Goal: Task Accomplishment & Management: Manage account settings

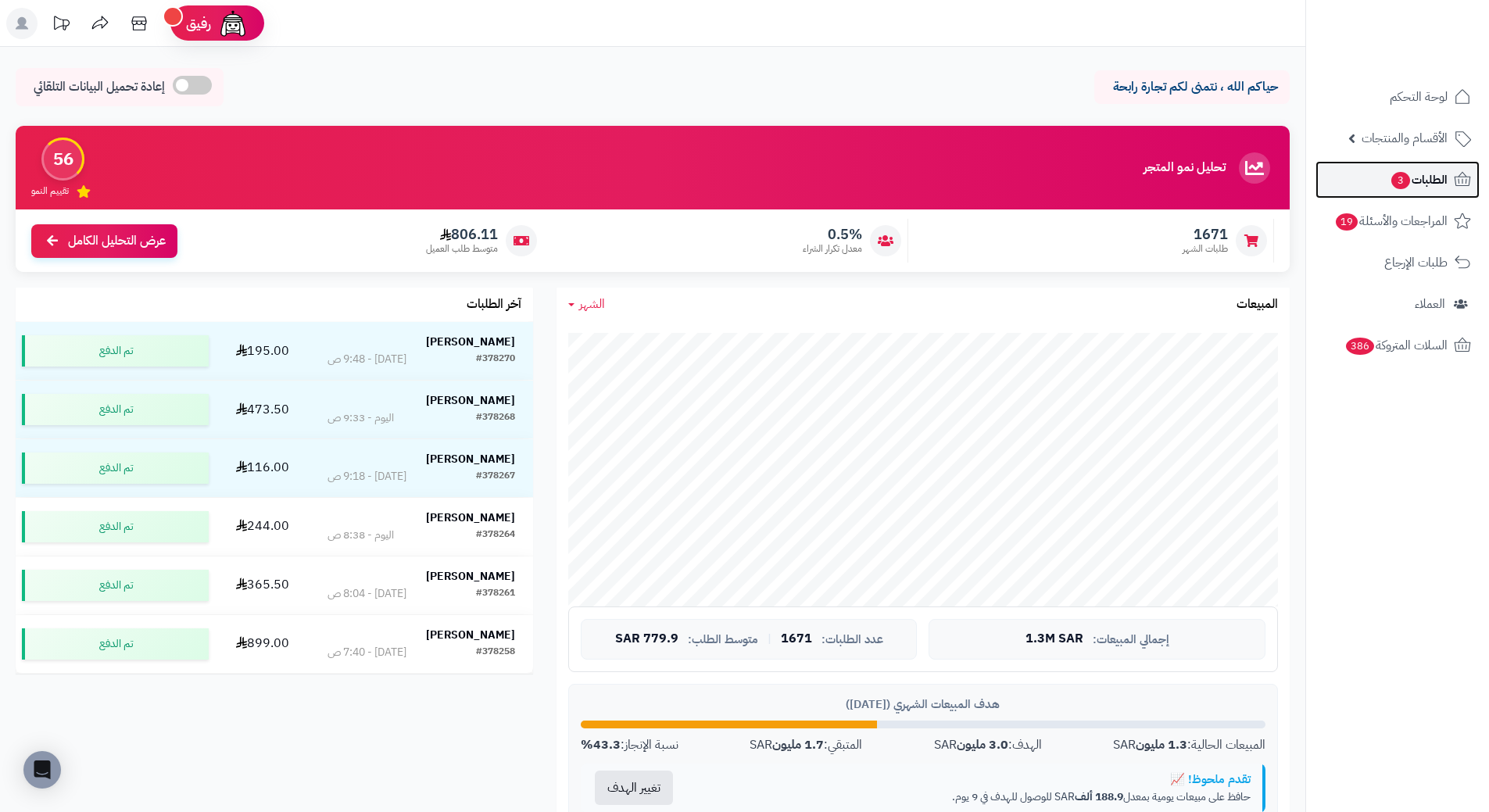
click at [1424, 191] on link "الطلبات 3" at bounding box center [1398, 180] width 164 height 38
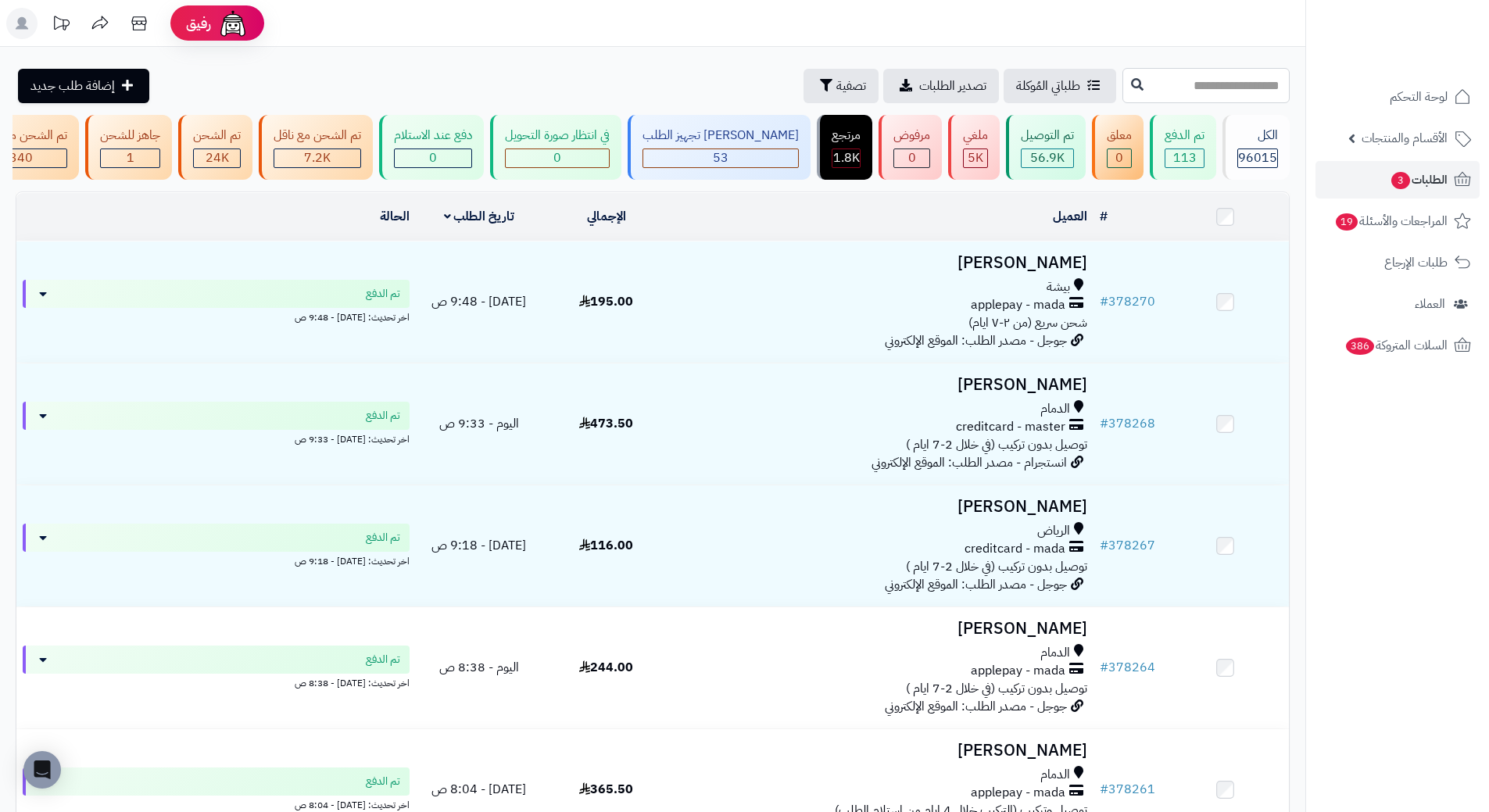
click at [1171, 79] on input "text" at bounding box center [1206, 85] width 167 height 35
type input "******"
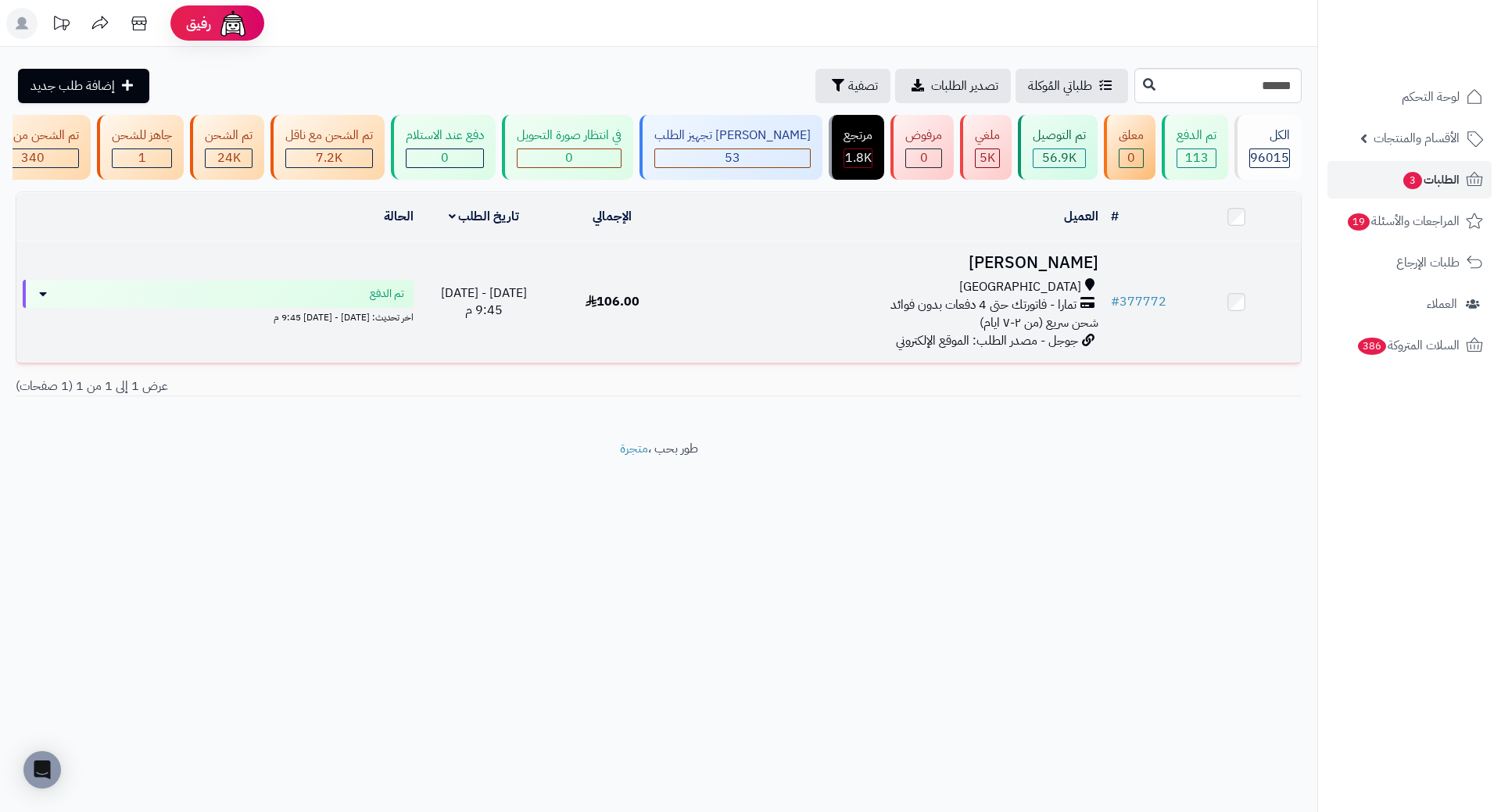
click at [1067, 272] on h3 "رقيه محمد" at bounding box center [891, 263] width 415 height 18
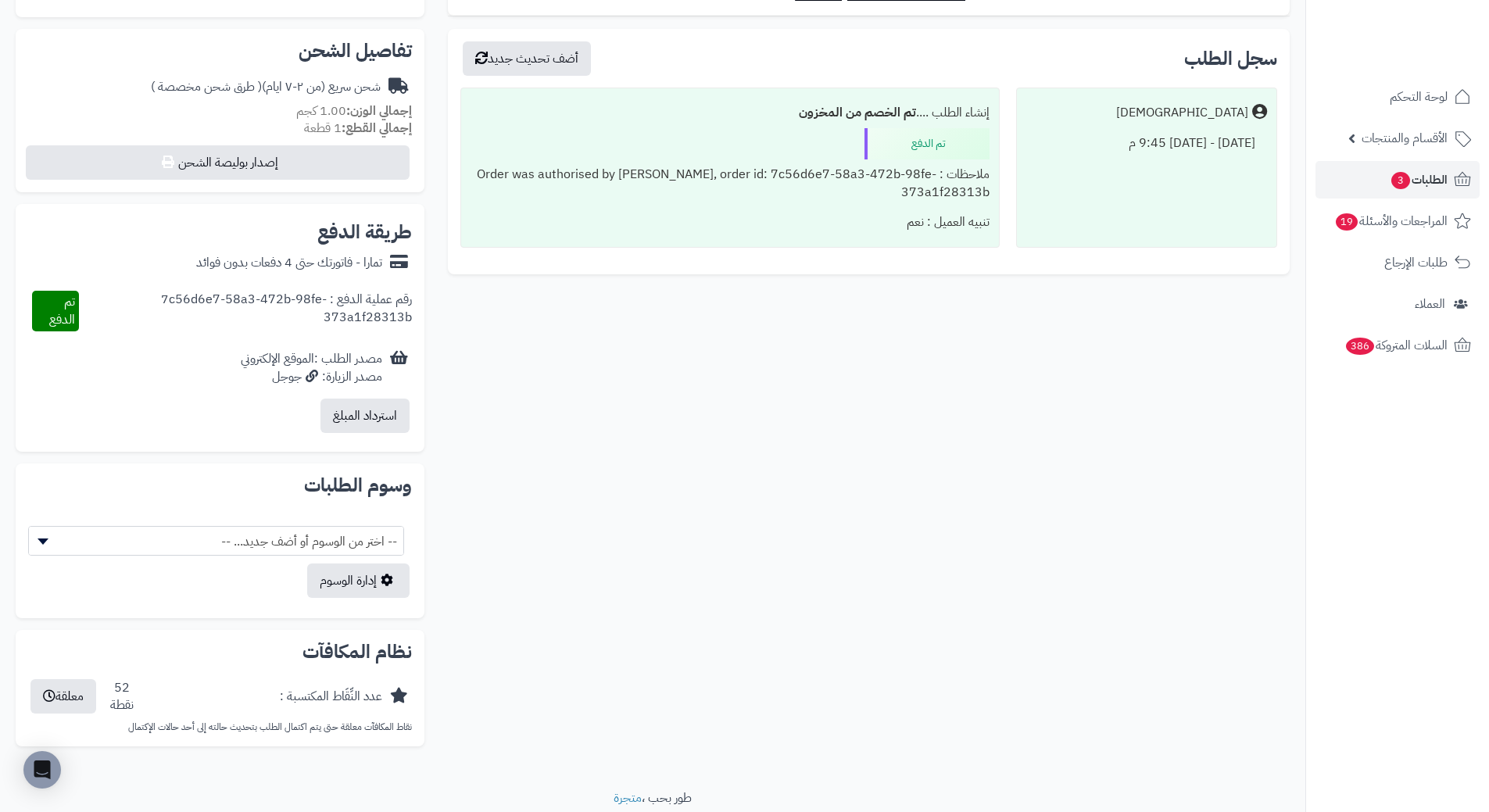
scroll to position [78, 0]
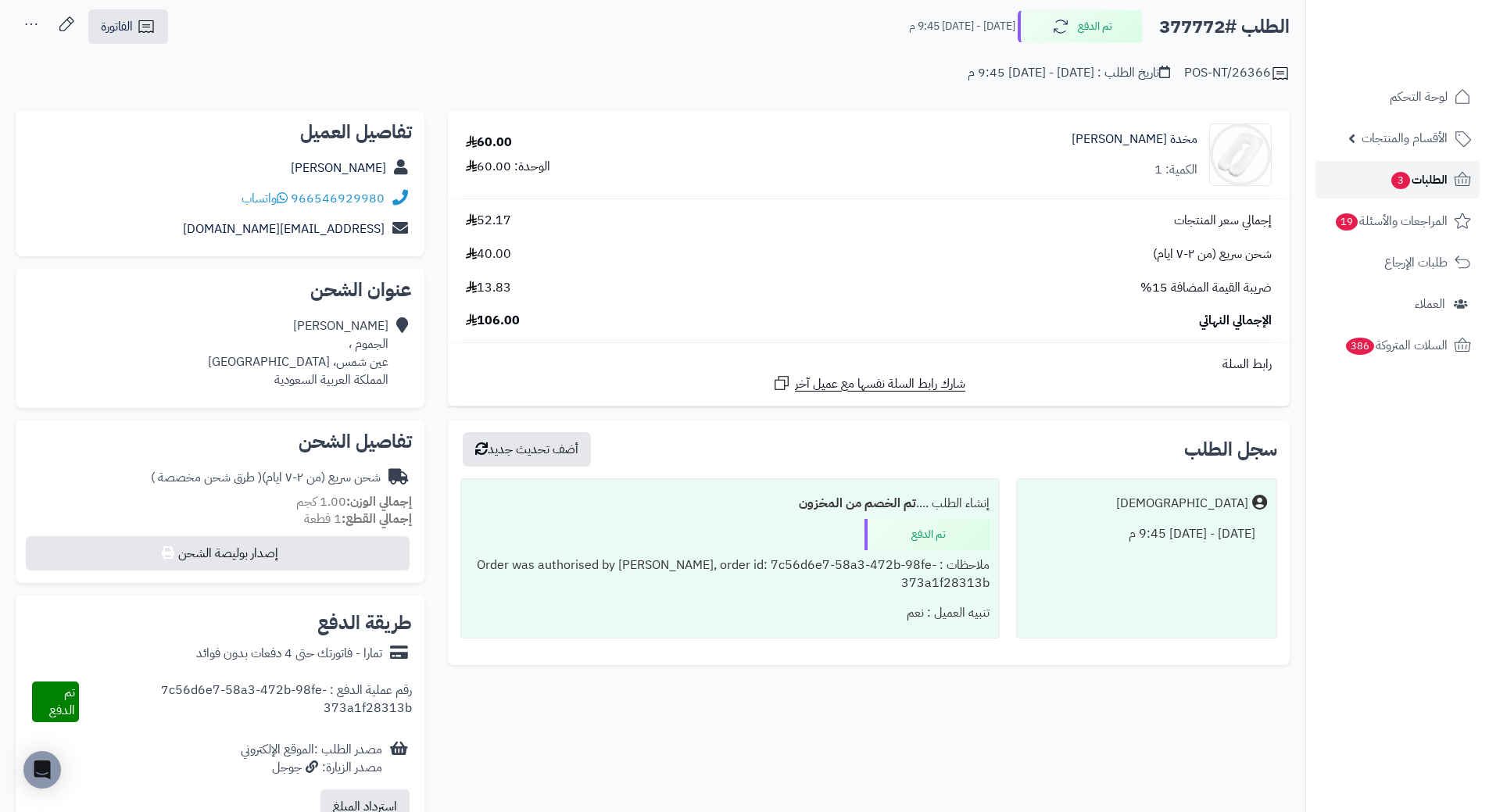
click at [1438, 175] on span "الطلبات 3" at bounding box center [1418, 179] width 58 height 22
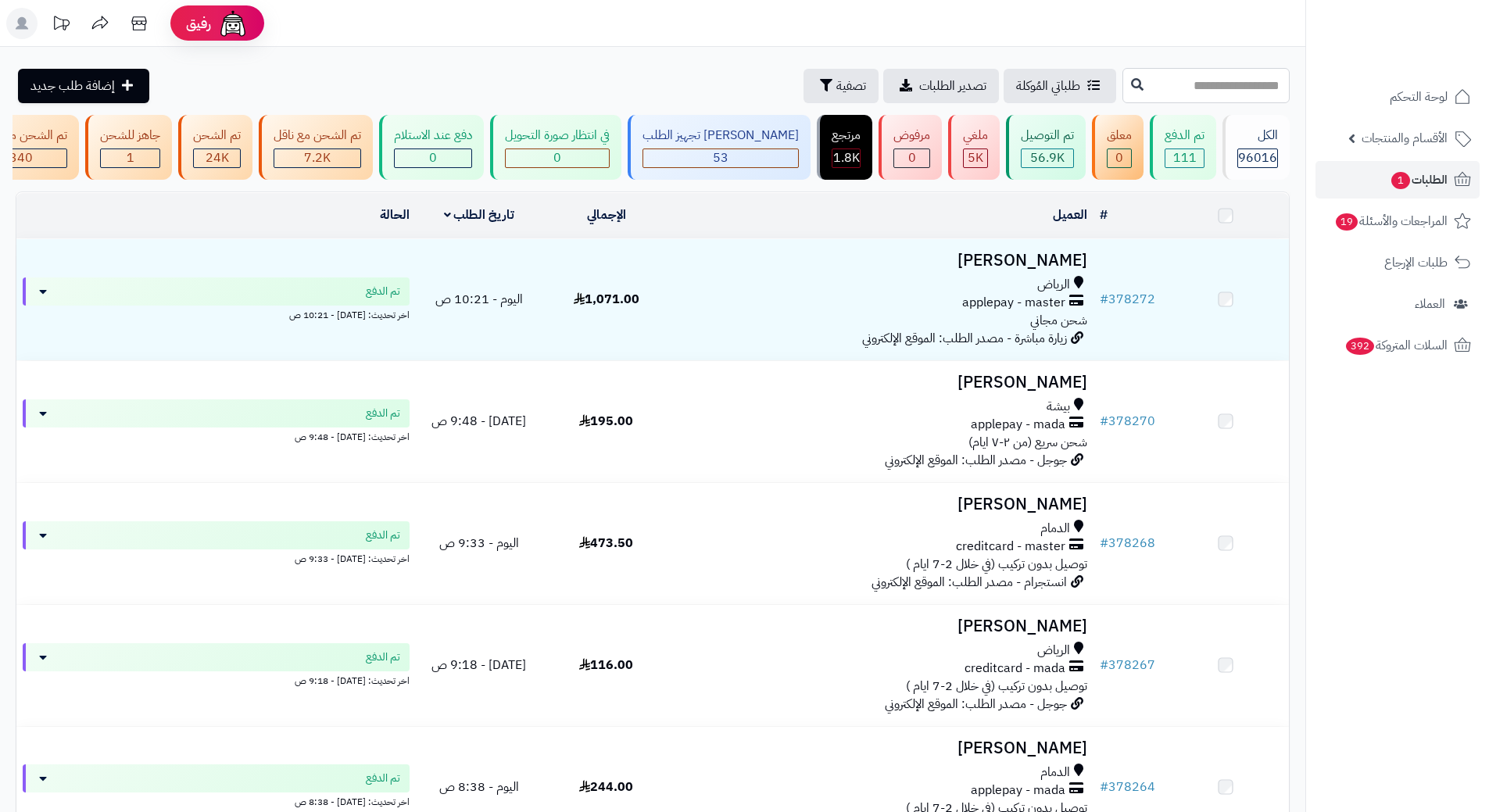
click at [1149, 84] on input "text" at bounding box center [1206, 85] width 167 height 35
paste input "******"
type input "******"
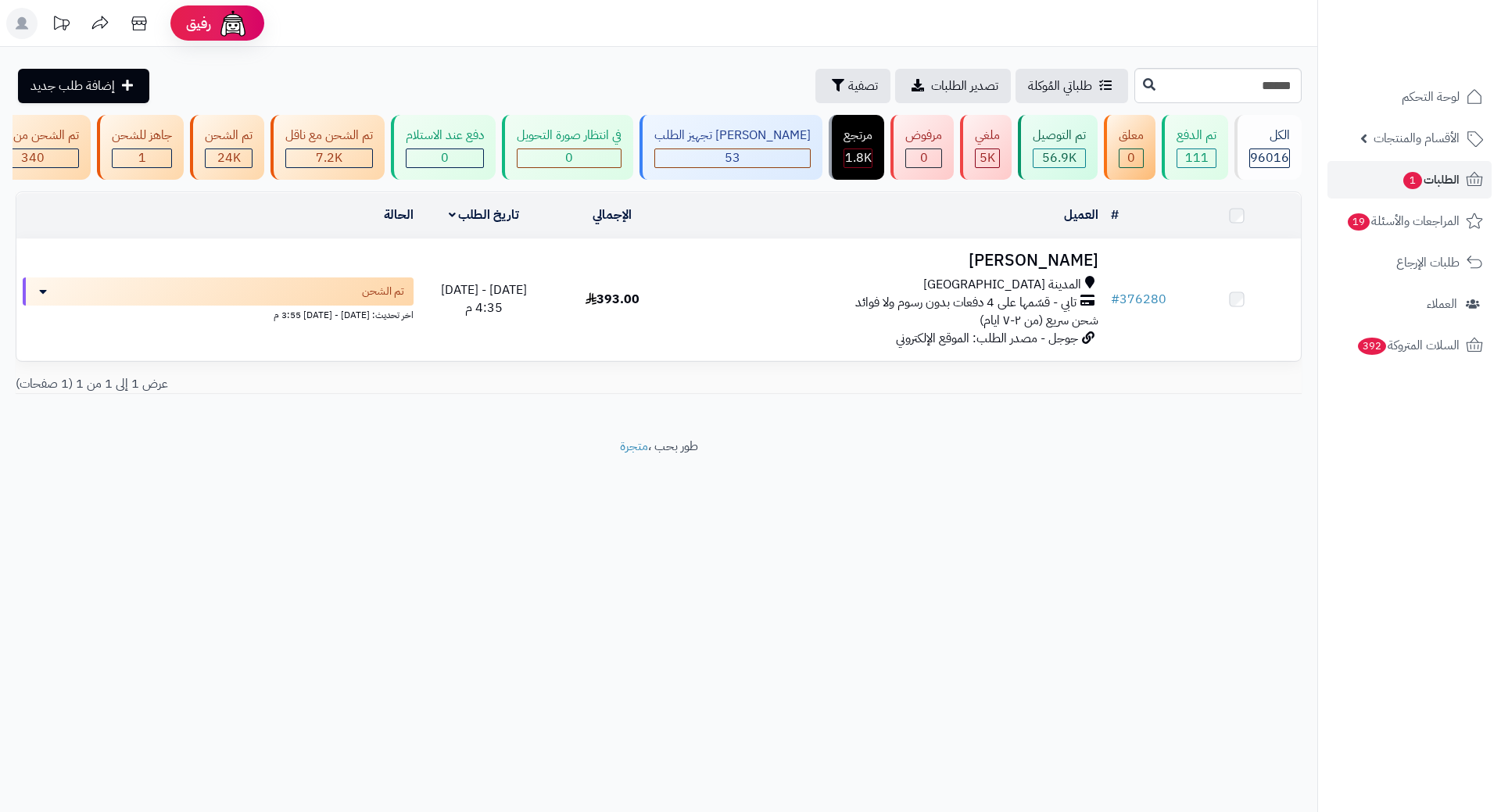
click at [1040, 264] on h3 "[PERSON_NAME]" at bounding box center [891, 260] width 415 height 18
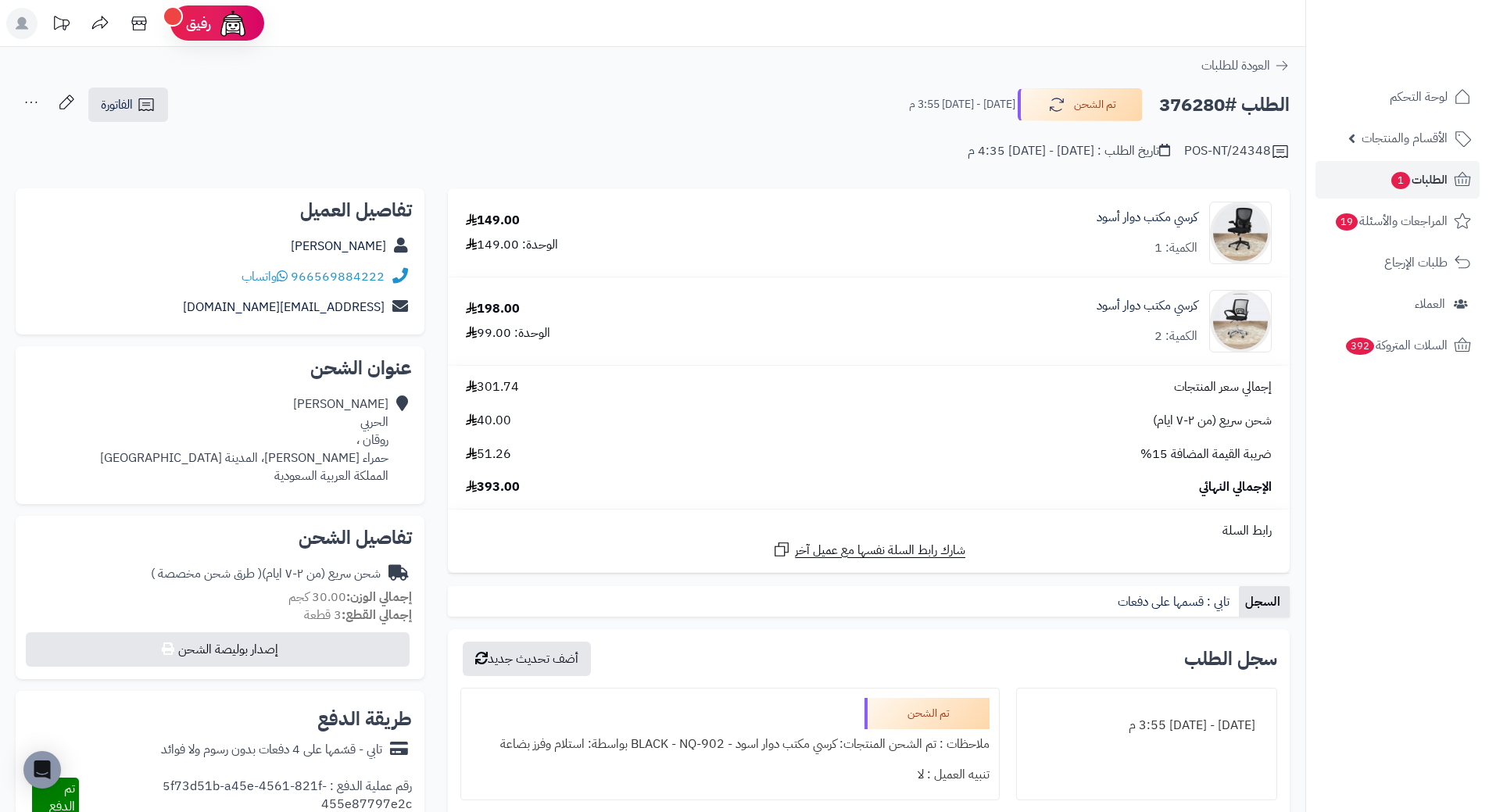
click at [1197, 103] on h2 "الطلب #376280" at bounding box center [1224, 104] width 130 height 32
copy h2 "376280"
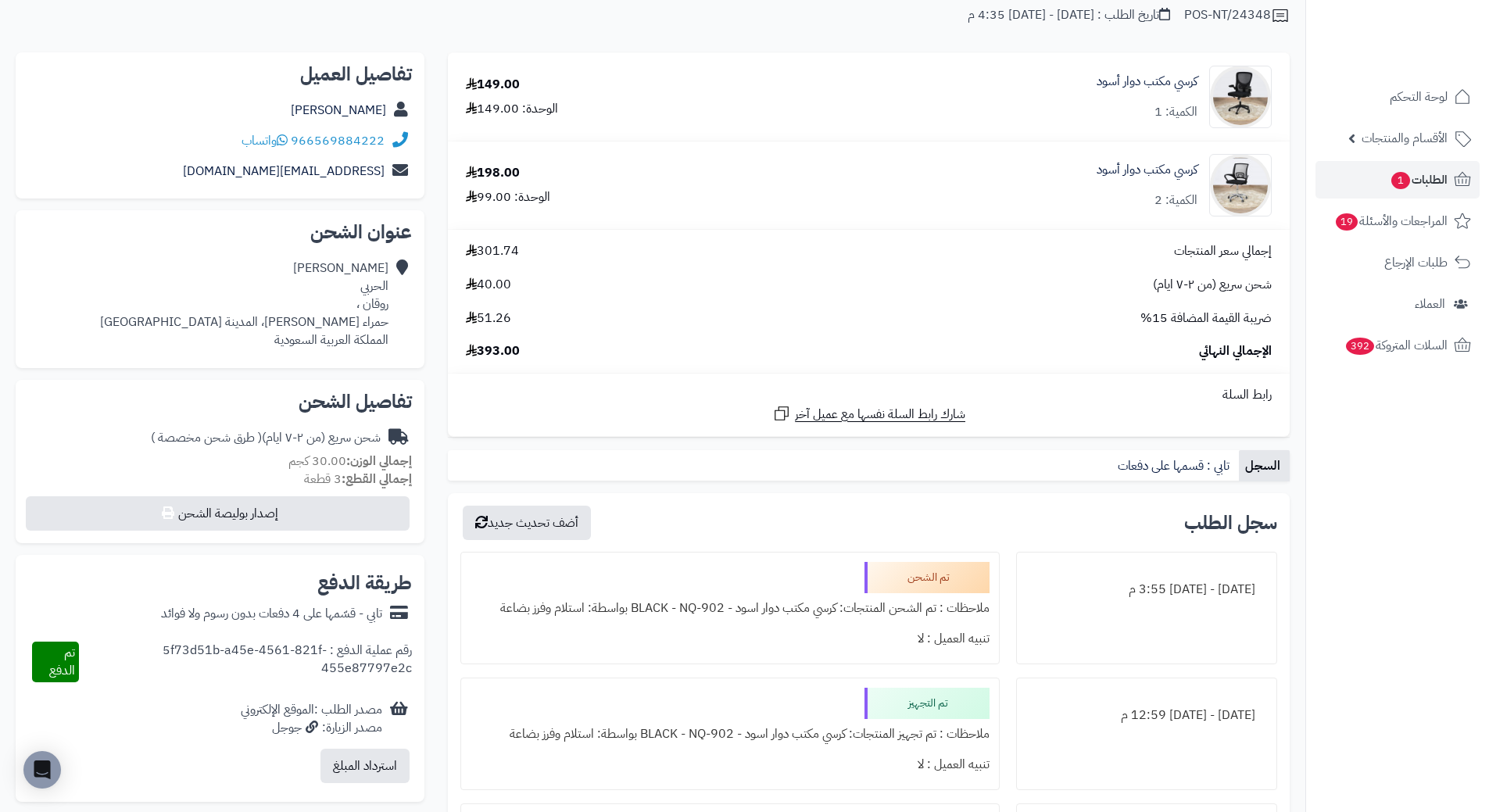
scroll to position [156, 0]
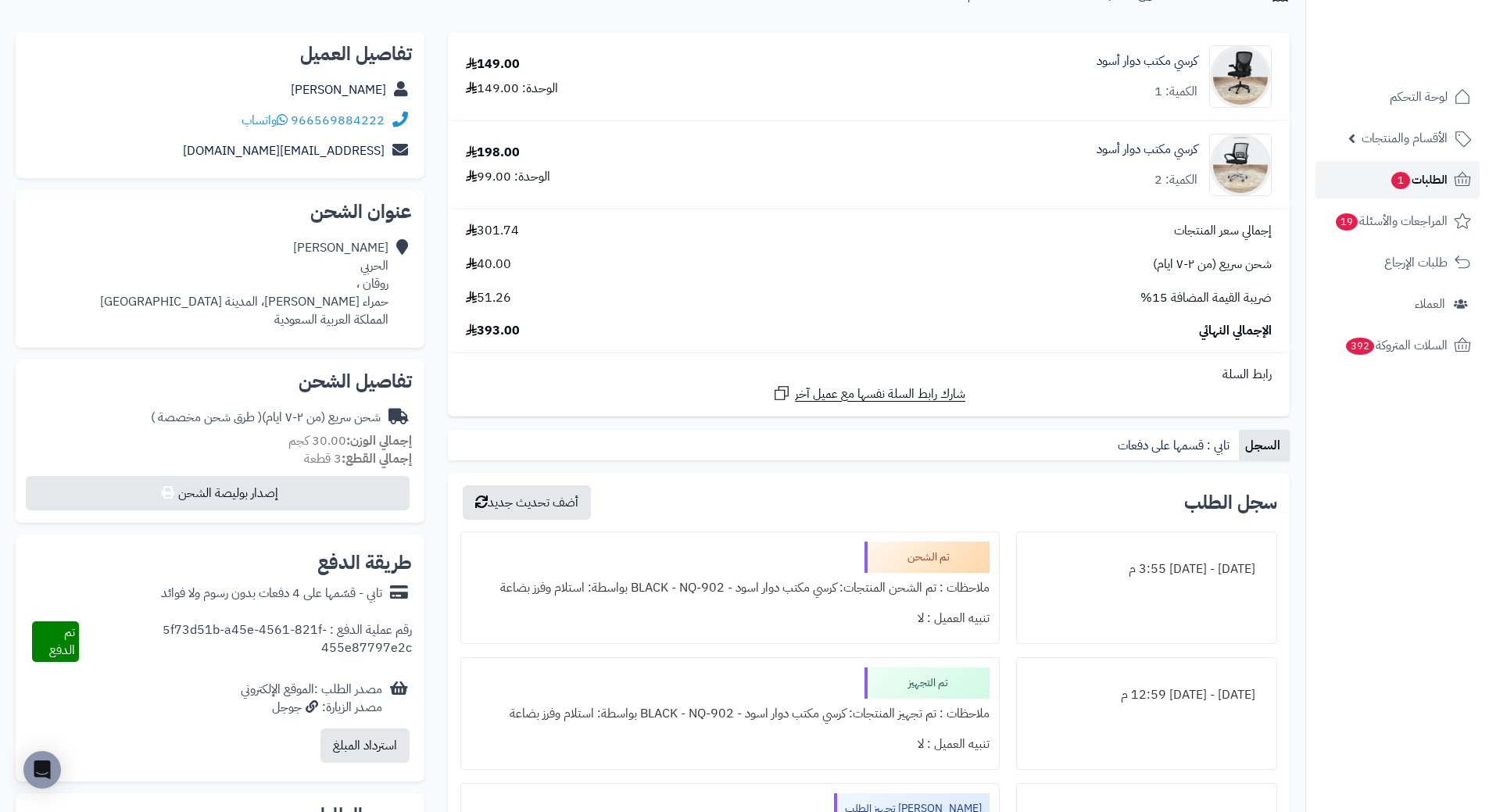
click at [1438, 181] on span "الطلبات 1" at bounding box center [1418, 179] width 58 height 22
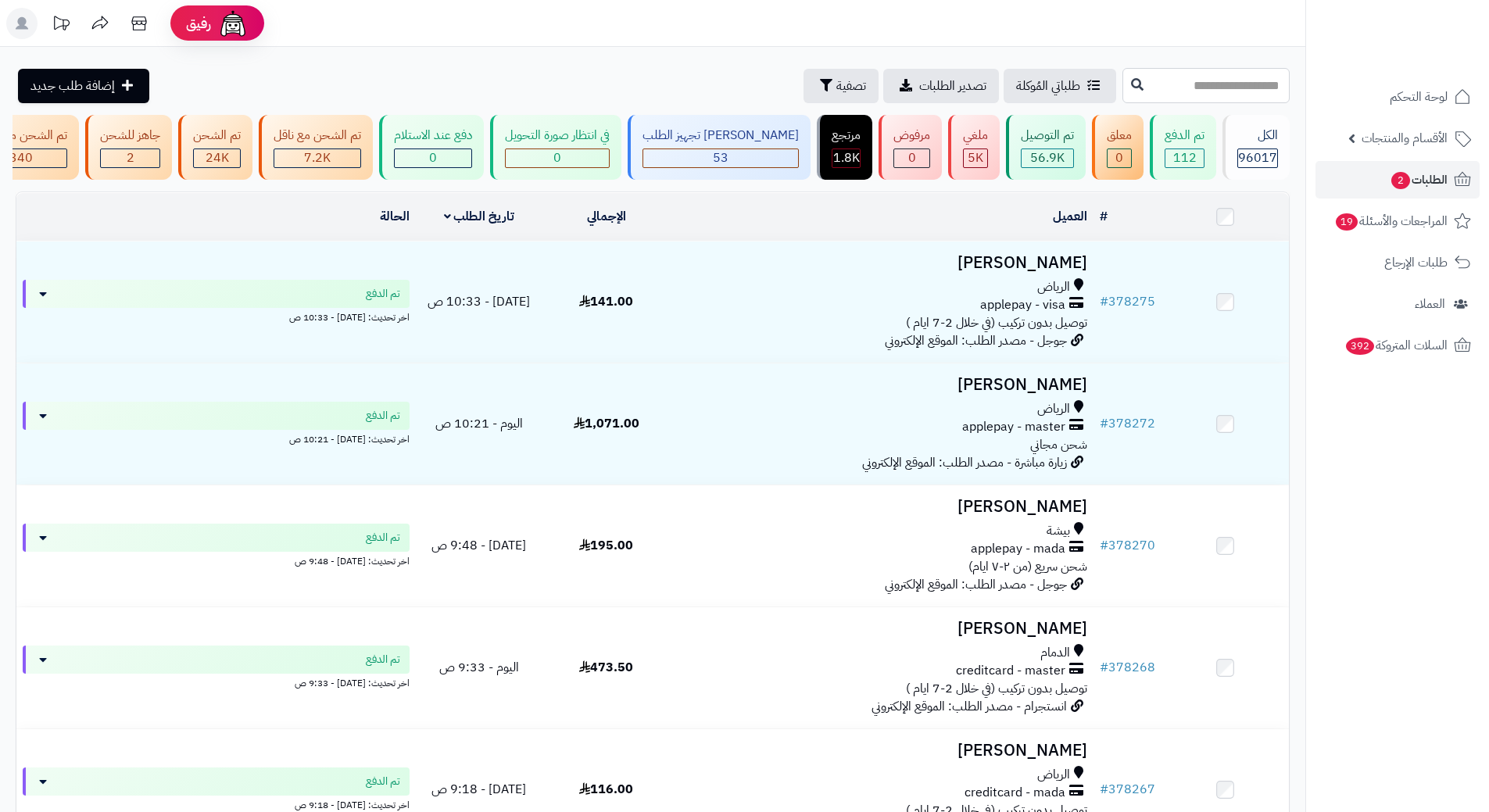
click at [1123, 83] on input "text" at bounding box center [1206, 85] width 167 height 35
paste input "******"
type input "******"
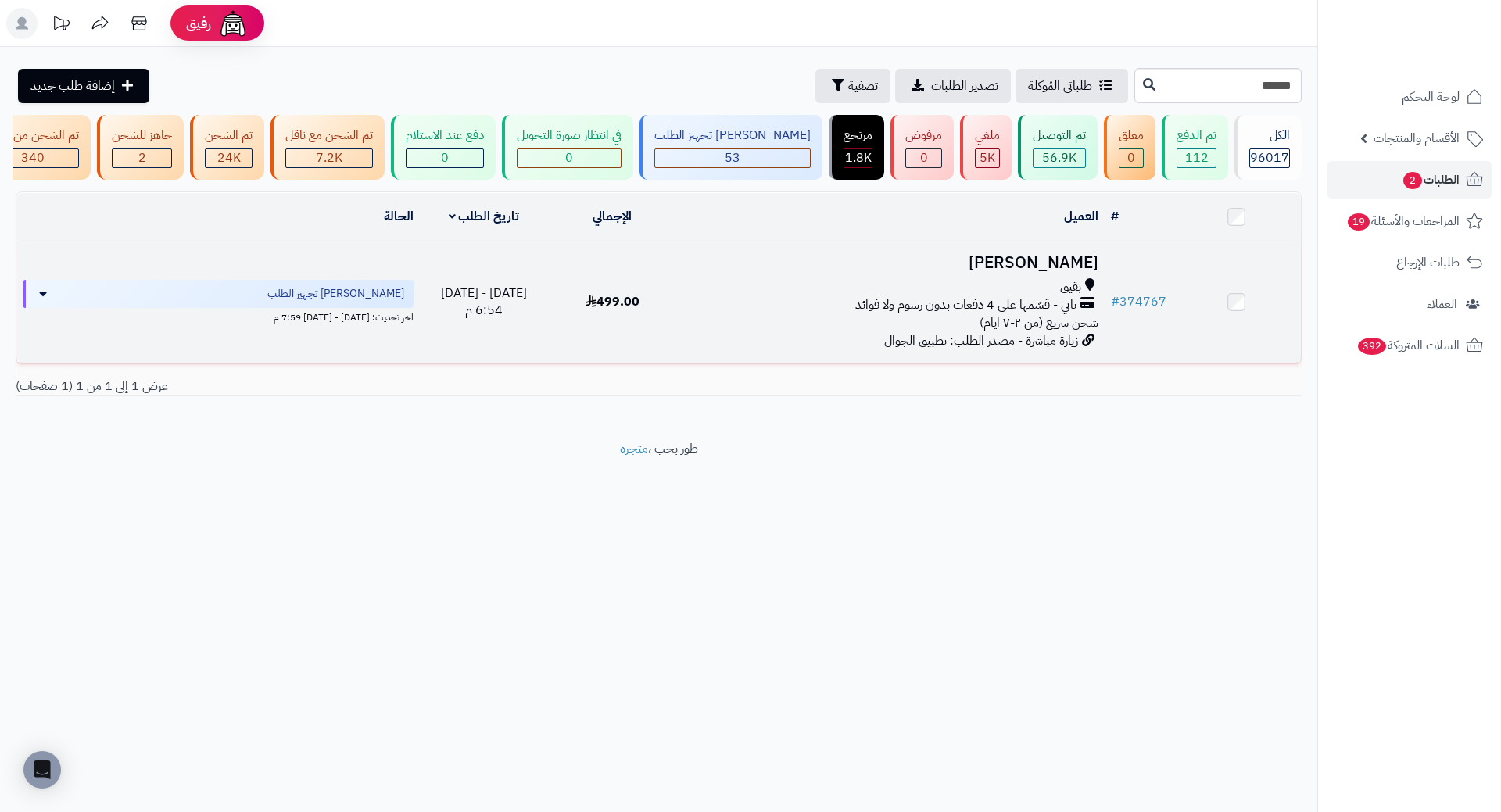
click at [1022, 272] on h3 "ليلى اليامى" at bounding box center [891, 263] width 415 height 18
click at [1054, 271] on h3 "ليلى اليامى" at bounding box center [891, 263] width 415 height 18
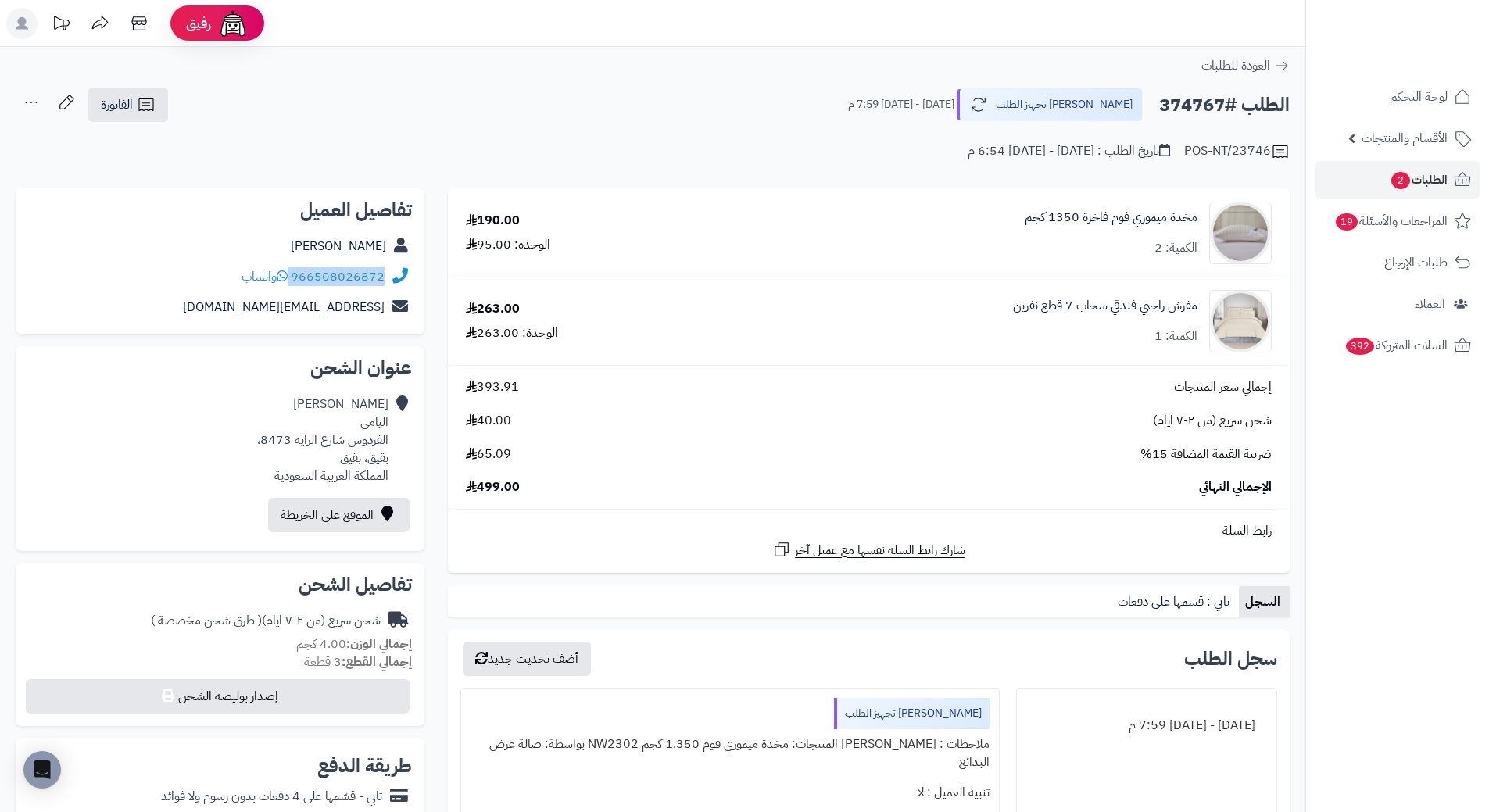
drag, startPoint x: 292, startPoint y: 277, endPoint x: 387, endPoint y: 282, distance: 95.1
click at [387, 282] on div "966508026872 واتساب" at bounding box center [220, 277] width 384 height 30
copy div "966508026872"
click at [1206, 106] on h2 "الطلب #374767" at bounding box center [1224, 104] width 130 height 32
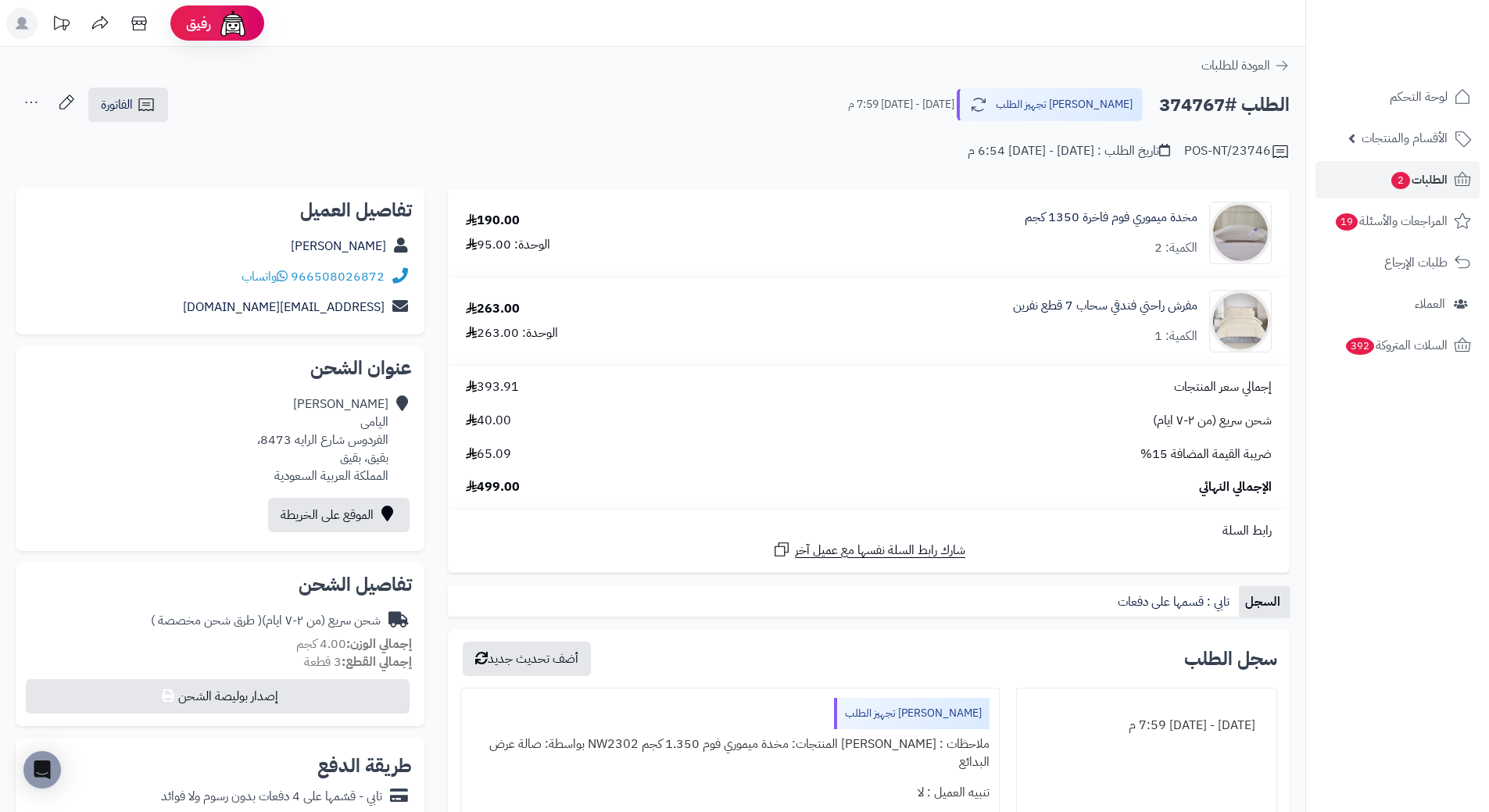
copy h2 "374767"
drag, startPoint x: 1200, startPoint y: 210, endPoint x: 918, endPoint y: 209, distance: 282.0
click at [918, 209] on div "مخدة ميموري فوم فاخرة 1350 كجم الكمية: 2" at bounding box center [997, 233] width 574 height 63
copy link "مخدة ميموري فوم فاخرة 1350 كجم"
click at [1428, 178] on span "الطلبات 2" at bounding box center [1418, 179] width 58 height 22
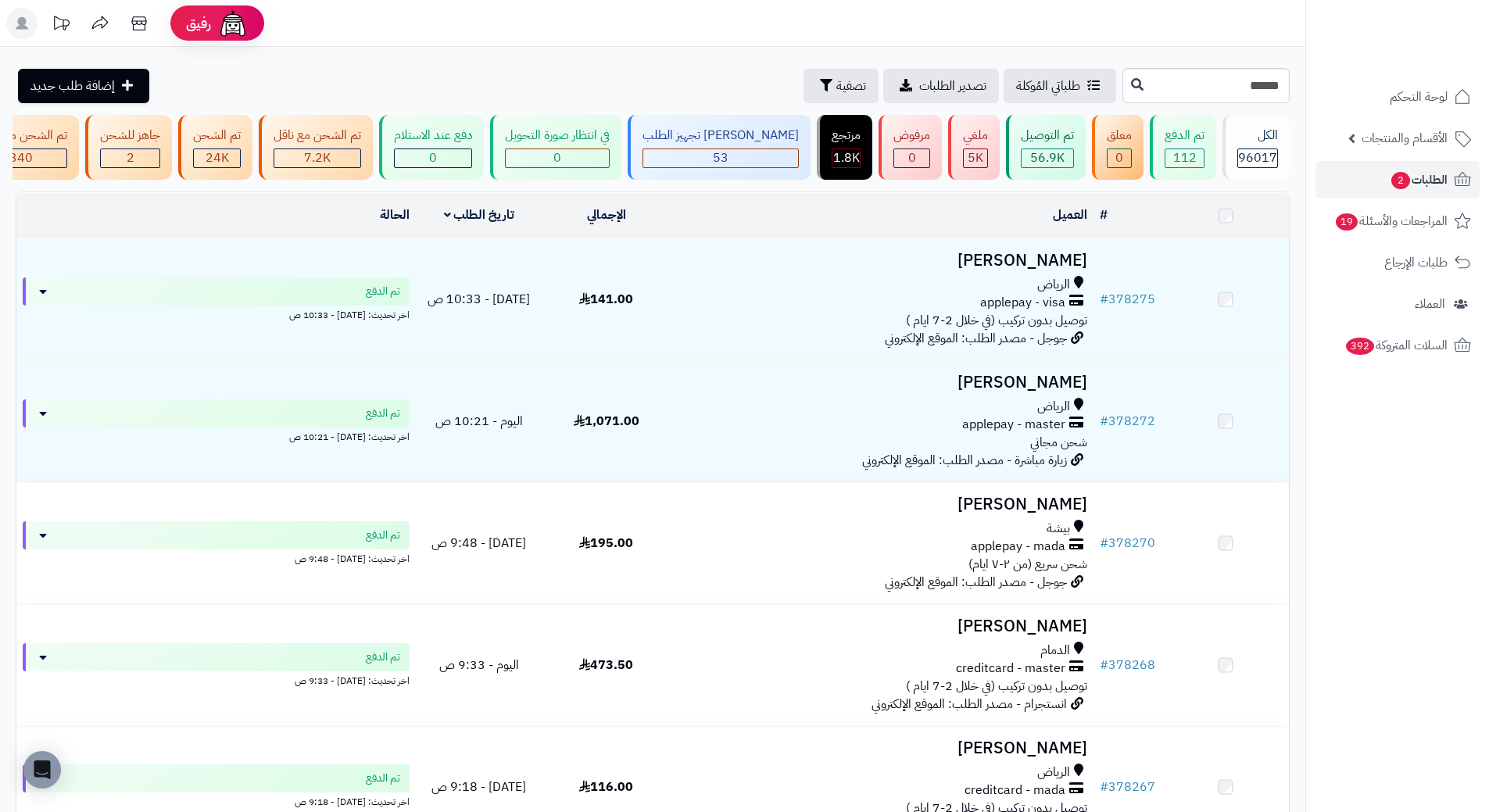
type input "******"
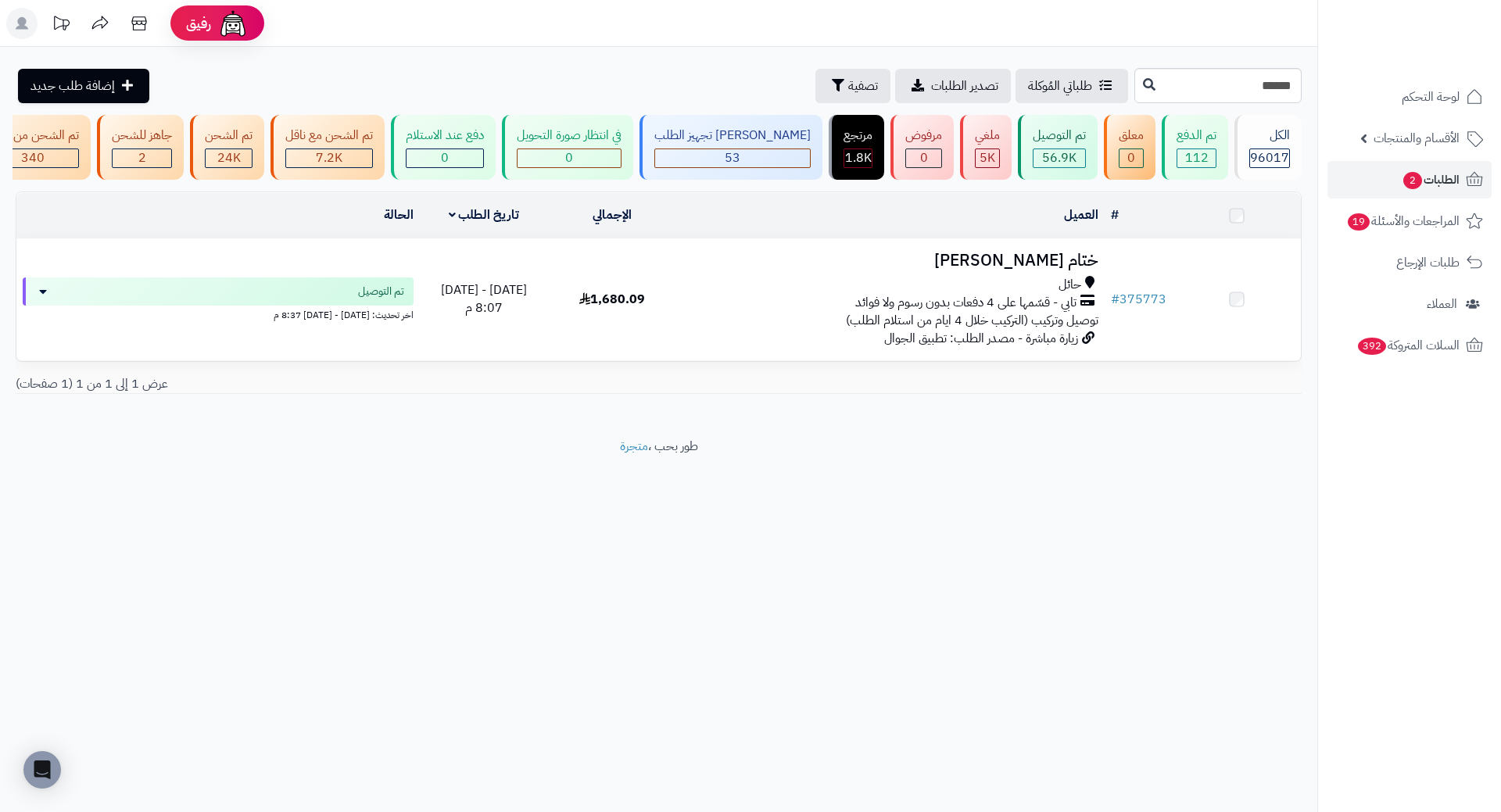
click at [1017, 270] on h3 "ختام [PERSON_NAME]" at bounding box center [891, 260] width 415 height 18
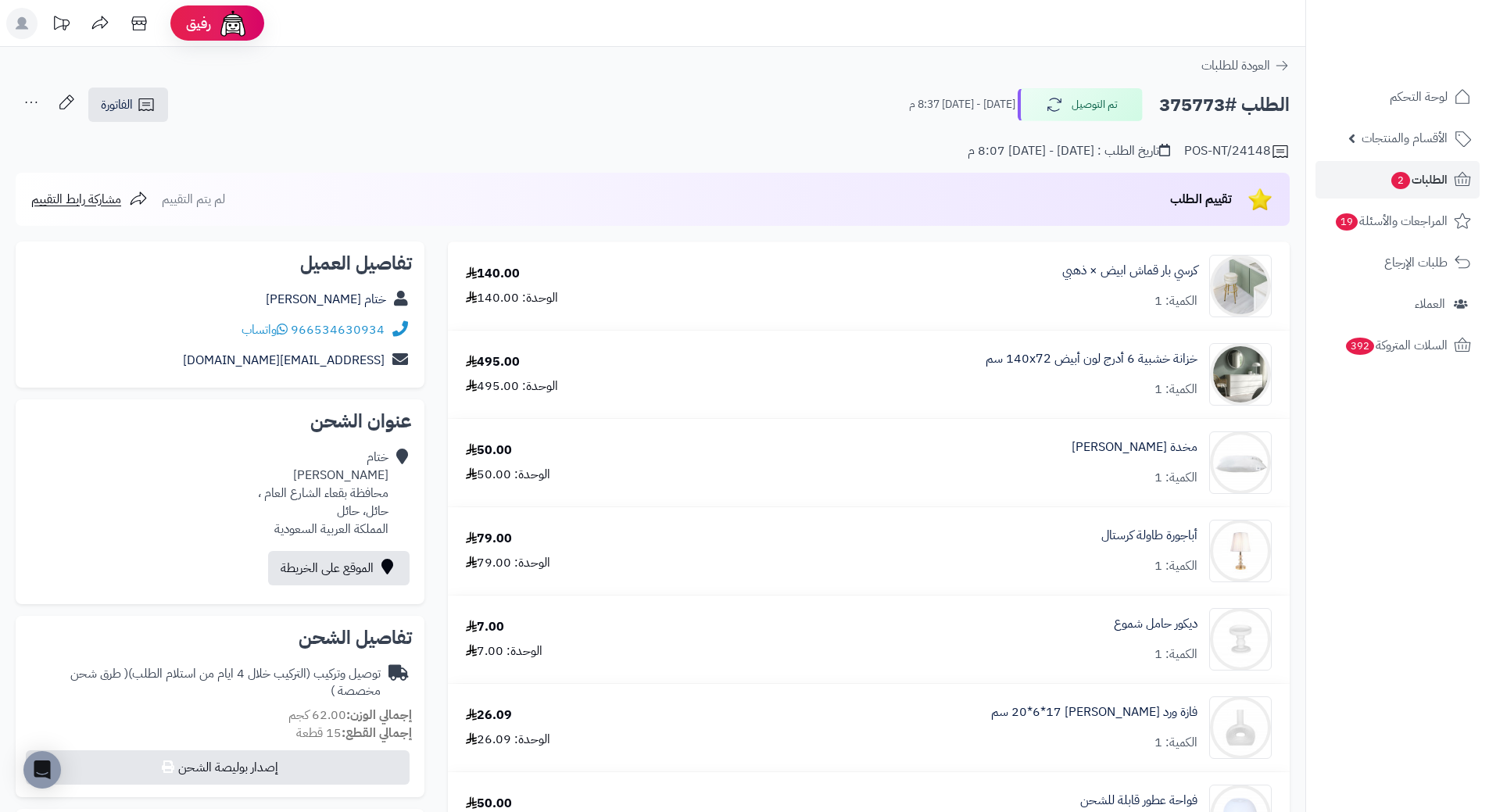
click at [292, 328] on div "966534630934 واتساب" at bounding box center [313, 330] width 143 height 18
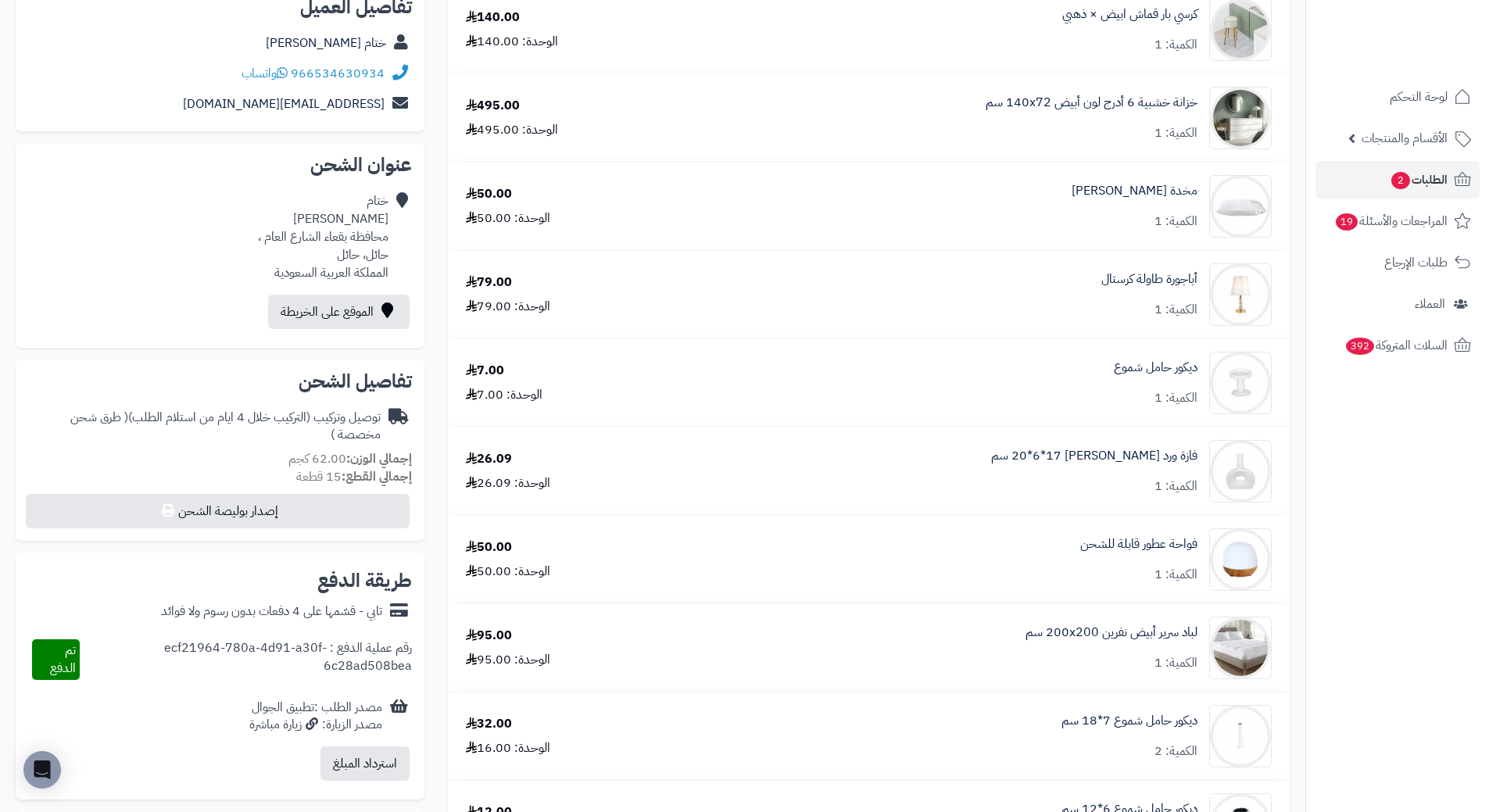
scroll to position [156, 0]
